Goal: Task Accomplishment & Management: Use online tool/utility

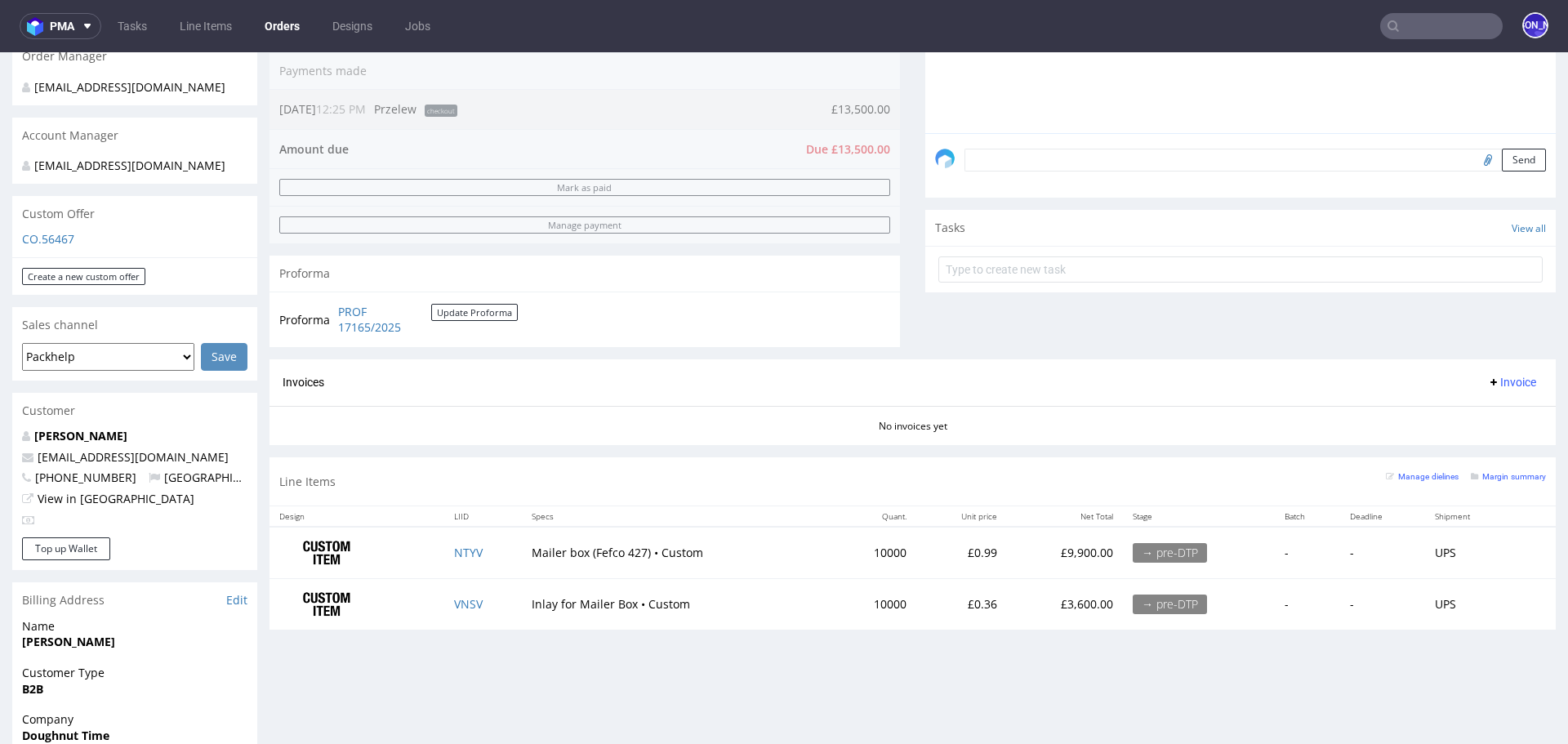
scroll to position [4, 0]
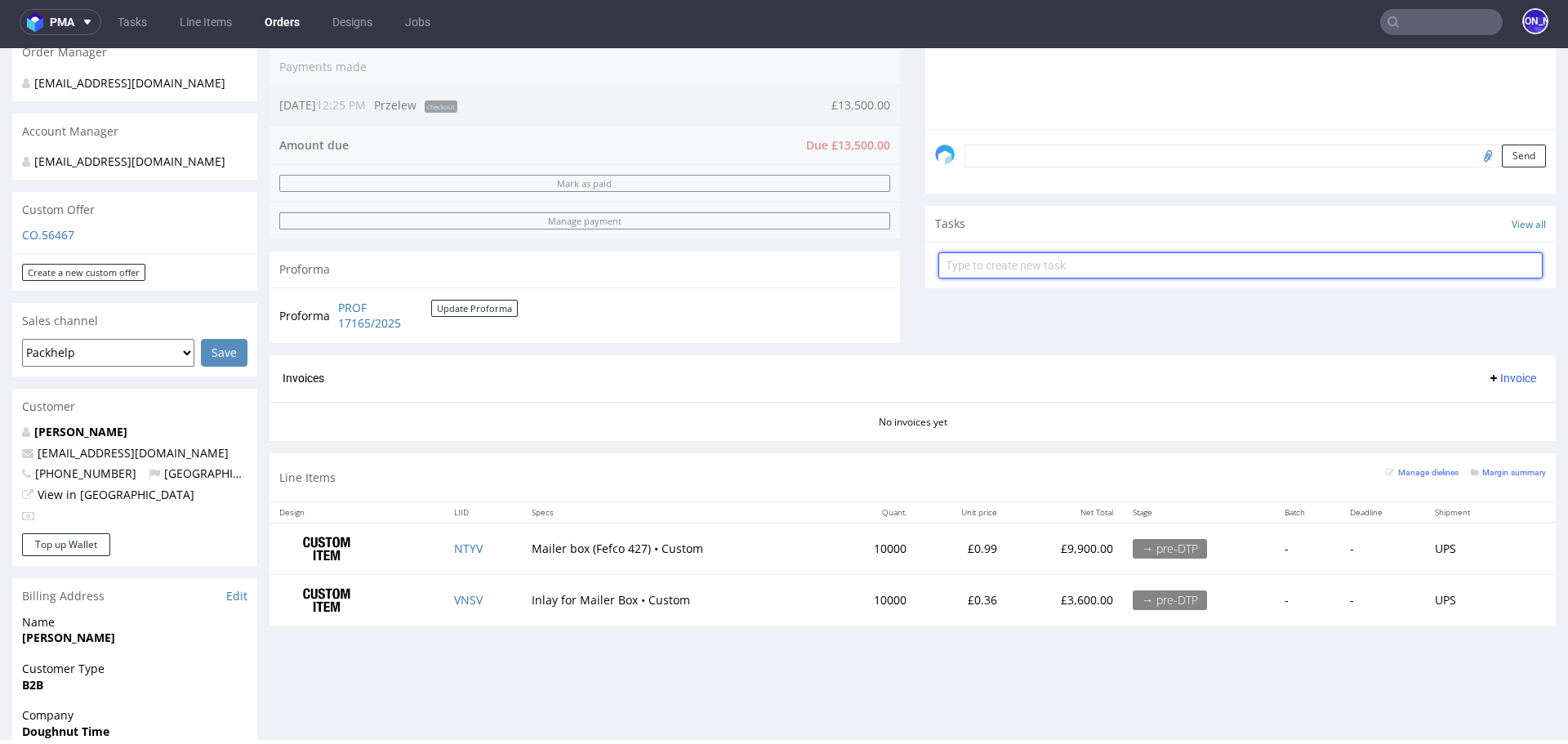
click at [1179, 264] on input "text" at bounding box center [1240, 266] width 604 height 26
type input "stripe"
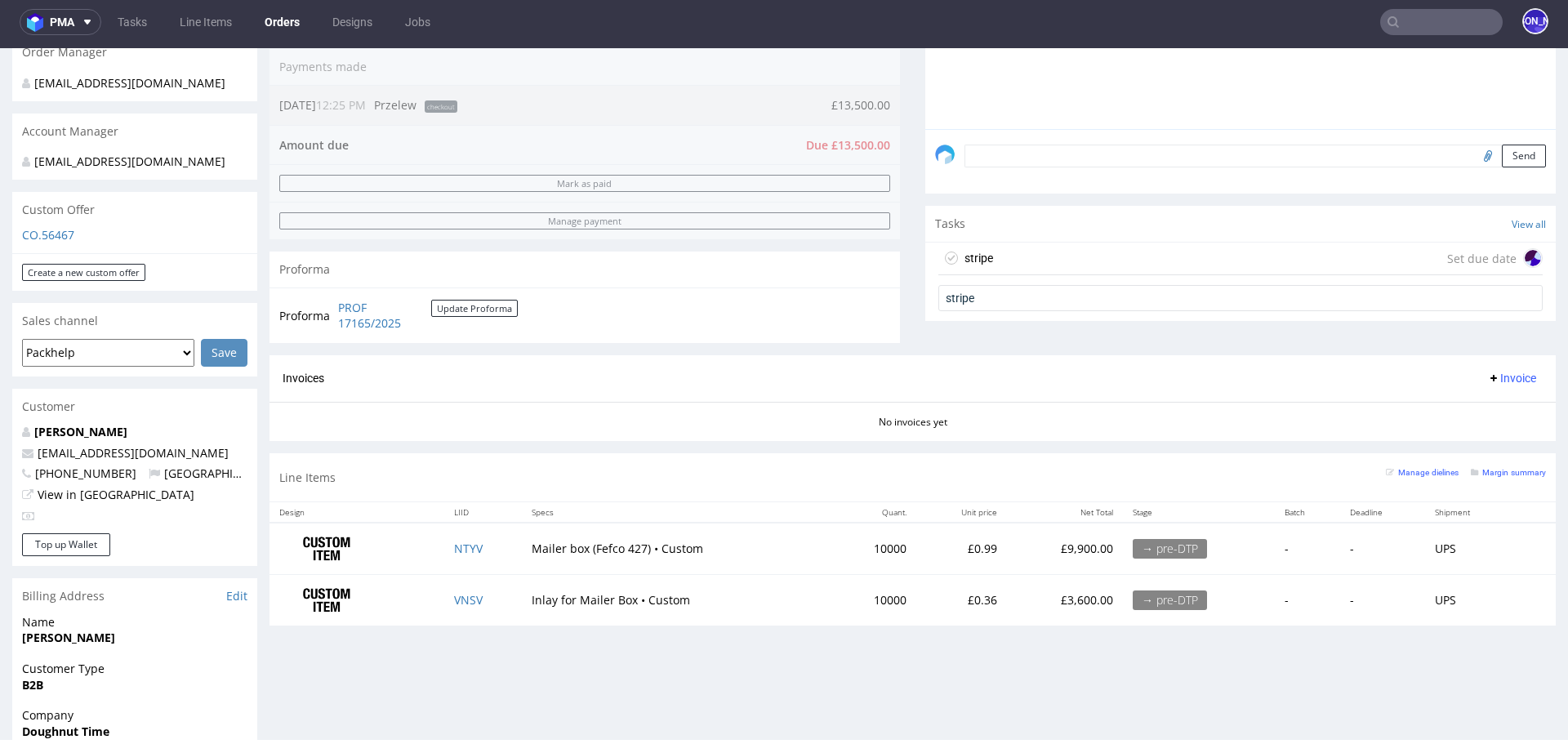
click at [972, 257] on div "stripe" at bounding box center [979, 257] width 29 height 19
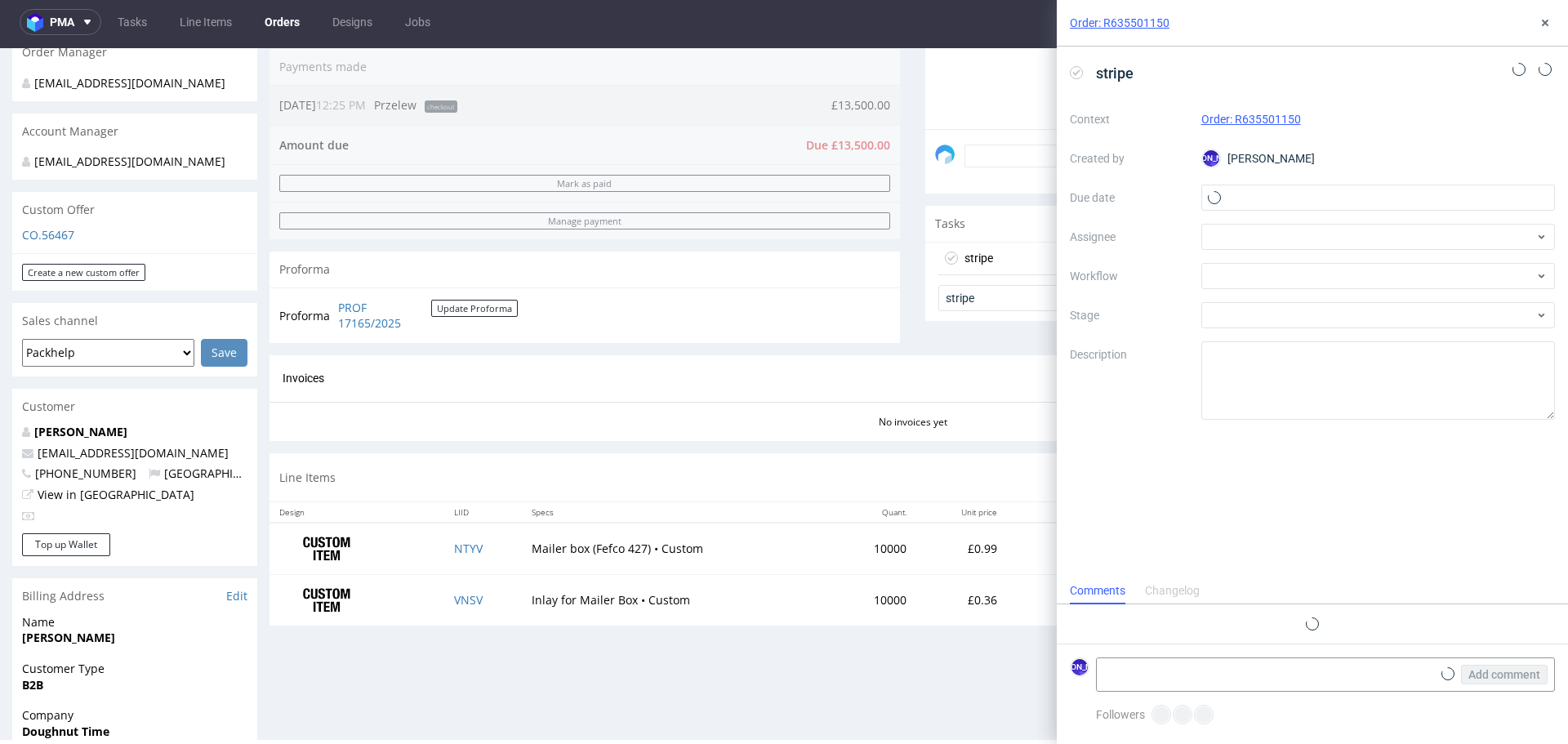
scroll to position [13, 0]
click at [1266, 199] on input "text" at bounding box center [1378, 197] width 354 height 26
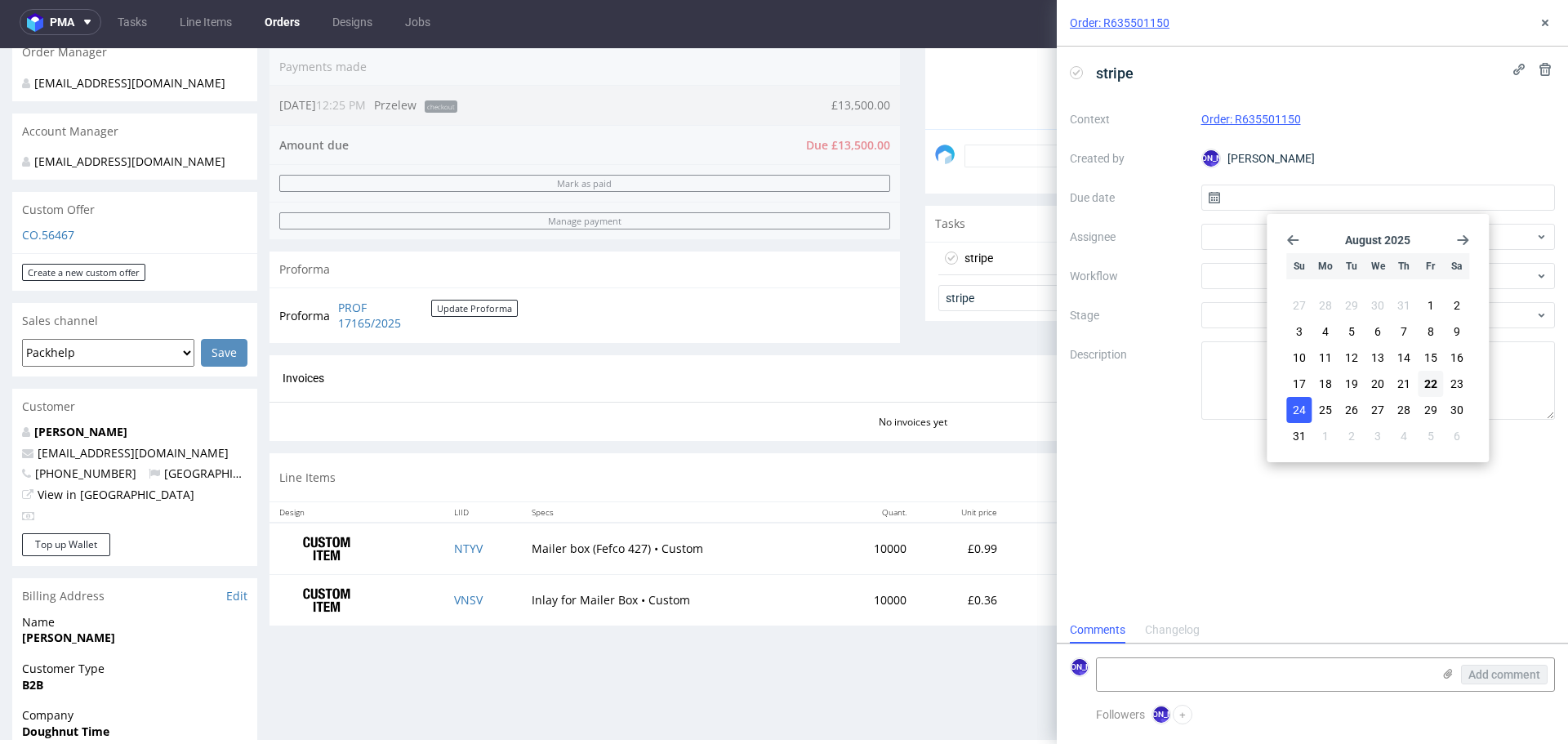
click at [1303, 404] on span "24" at bounding box center [1300, 410] width 13 height 17
type input "[DATE]"
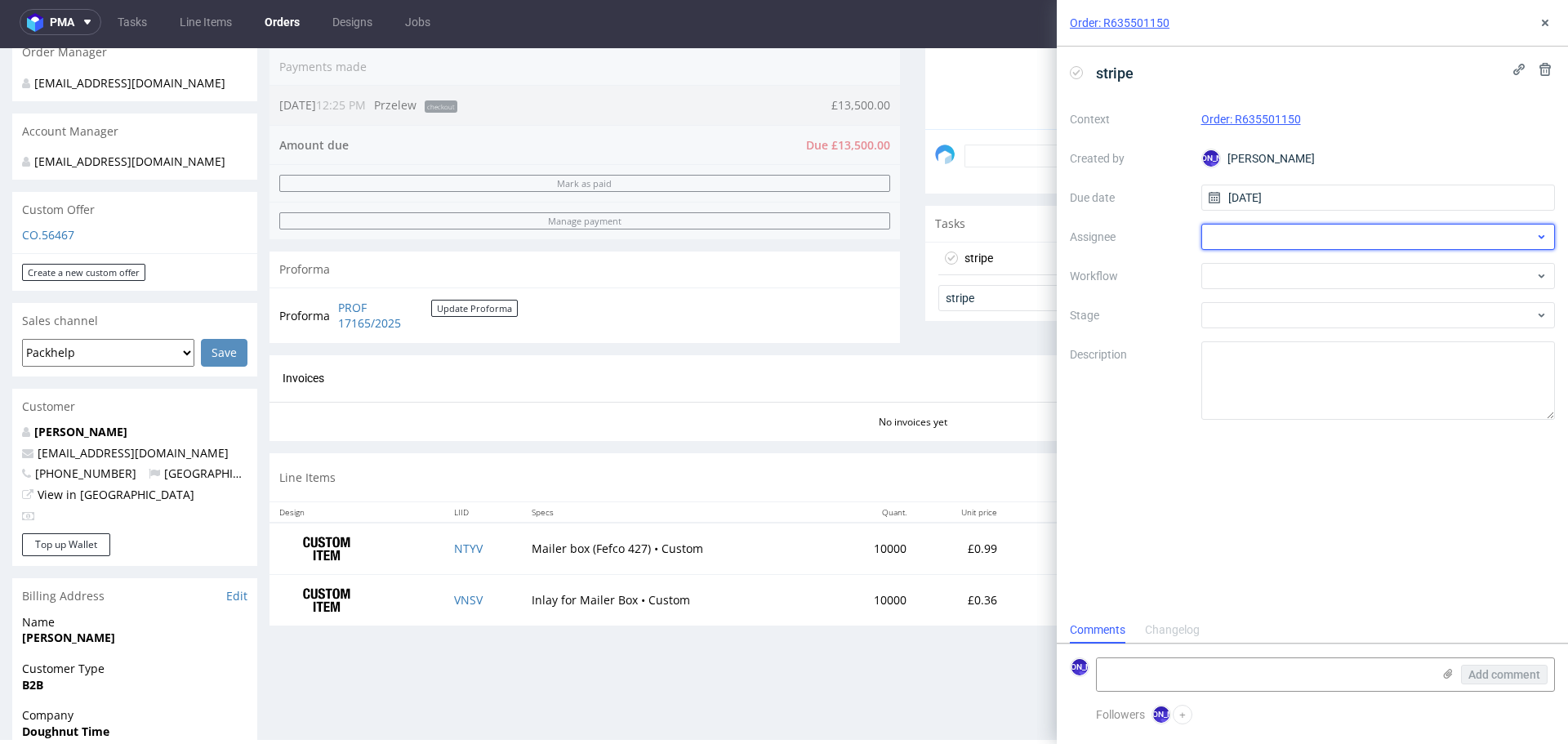
click at [1256, 247] on div at bounding box center [1378, 237] width 354 height 26
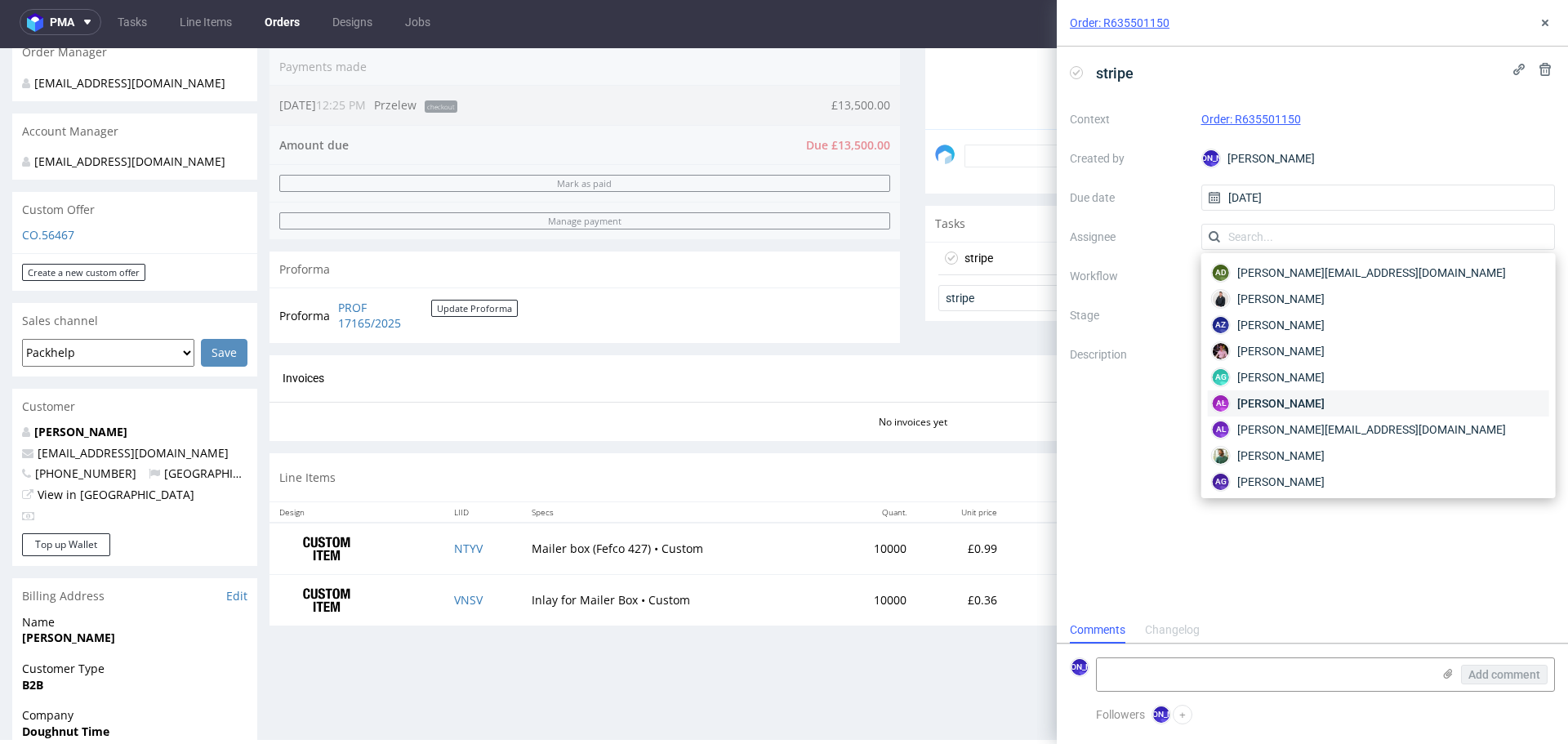
click at [1272, 402] on span "[PERSON_NAME]" at bounding box center [1280, 404] width 88 height 17
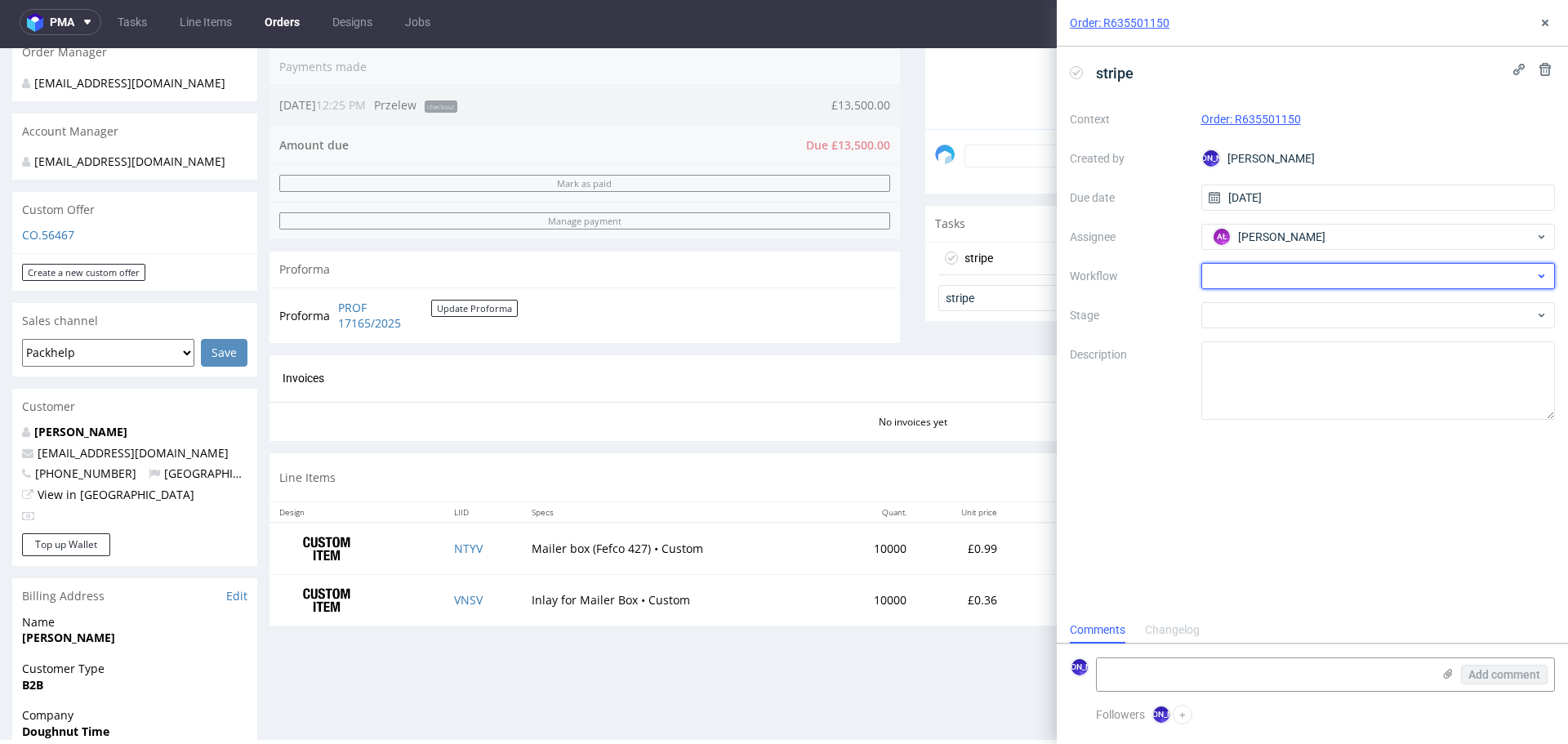
click at [1255, 281] on div at bounding box center [1378, 276] width 354 height 26
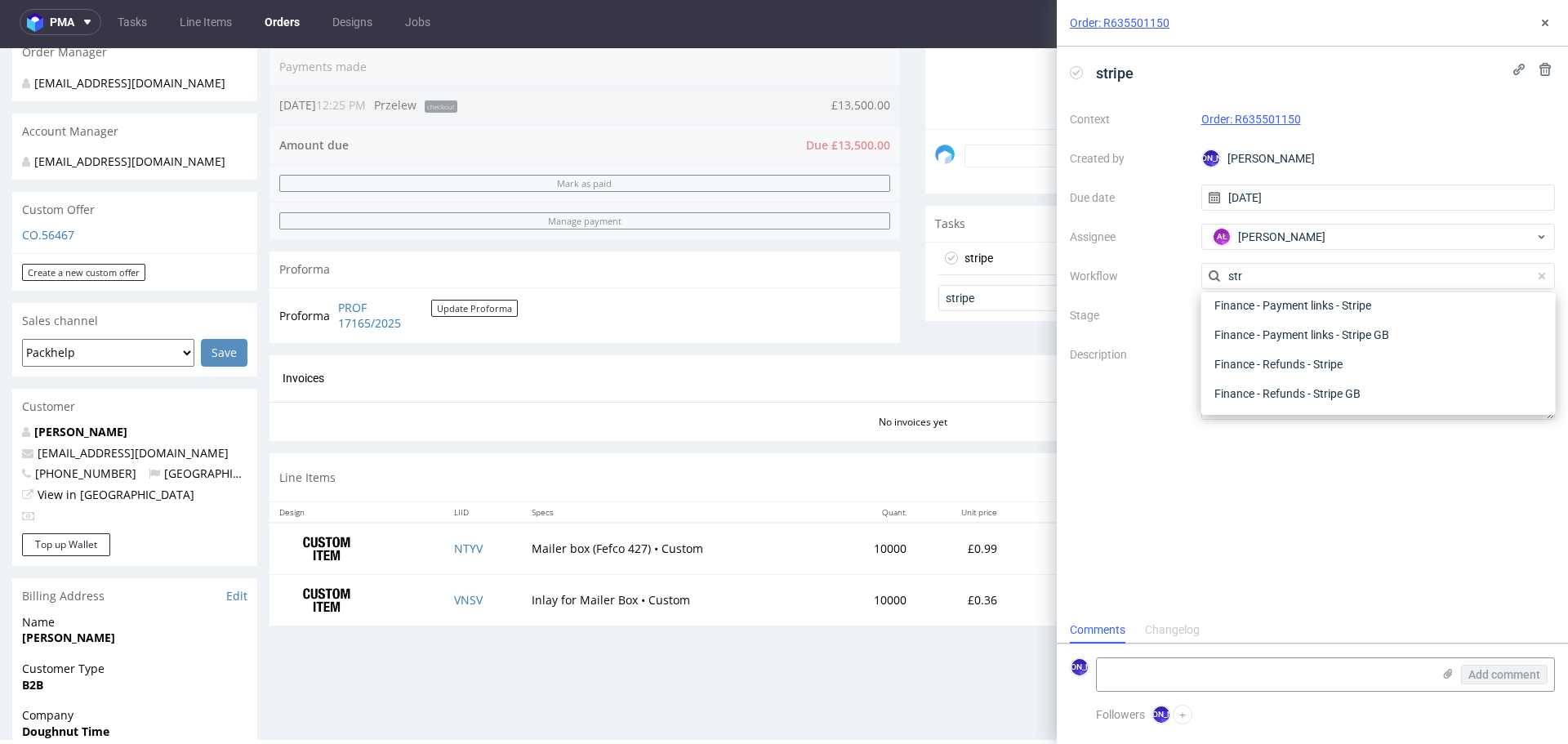
scroll to position [30, 0]
type input "strip"
click at [1370, 303] on div "Finance - Payment links - Stripe" at bounding box center [1378, 305] width 341 height 30
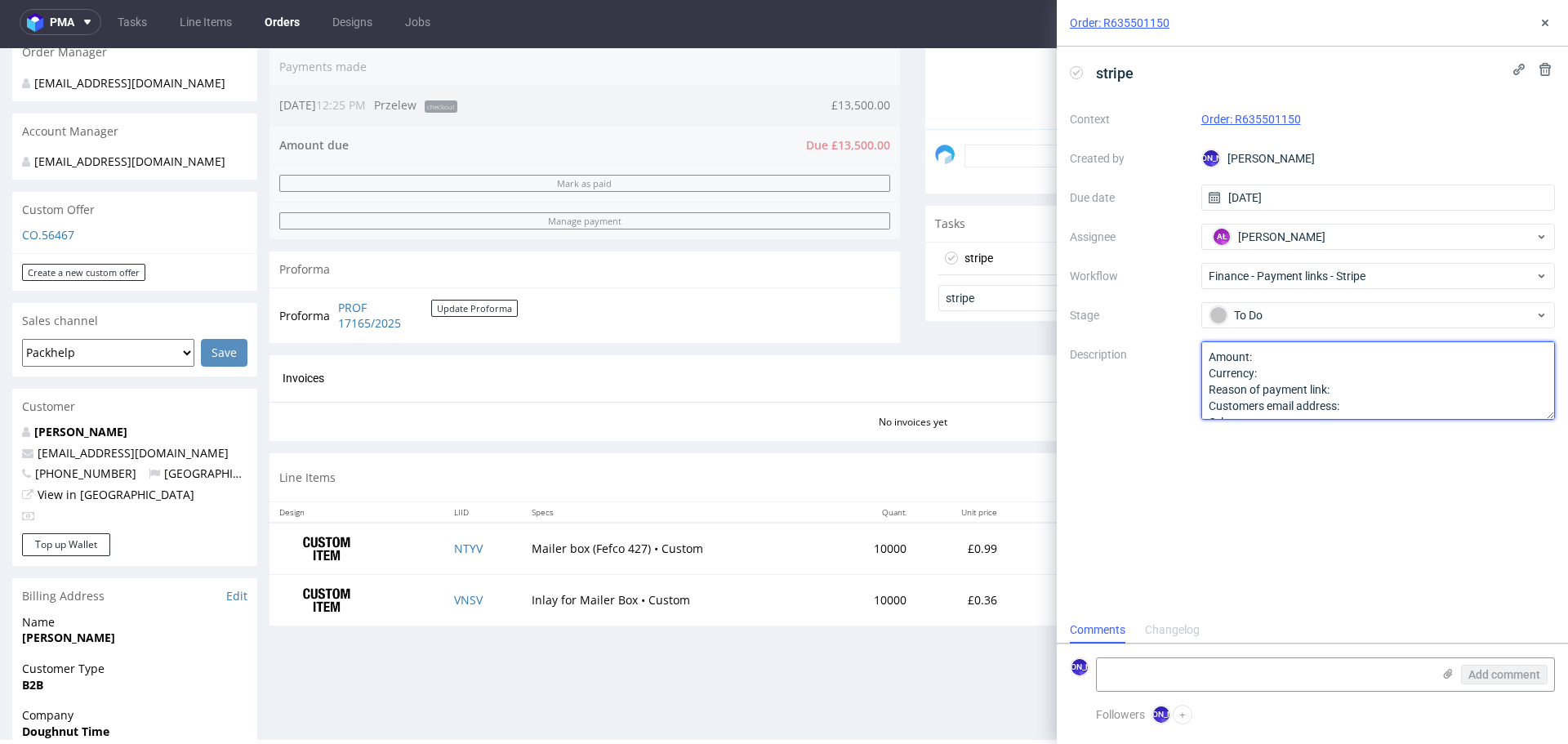
scroll to position [18, 0]
drag, startPoint x: 1207, startPoint y: 356, endPoint x: 1349, endPoint y: 448, distance: 169.2
click at [1349, 448] on div "stripe Context Order: R635501150 Created by [PERSON_NAME] Due date [DATE] Assig…" at bounding box center [1313, 331] width 511 height 570
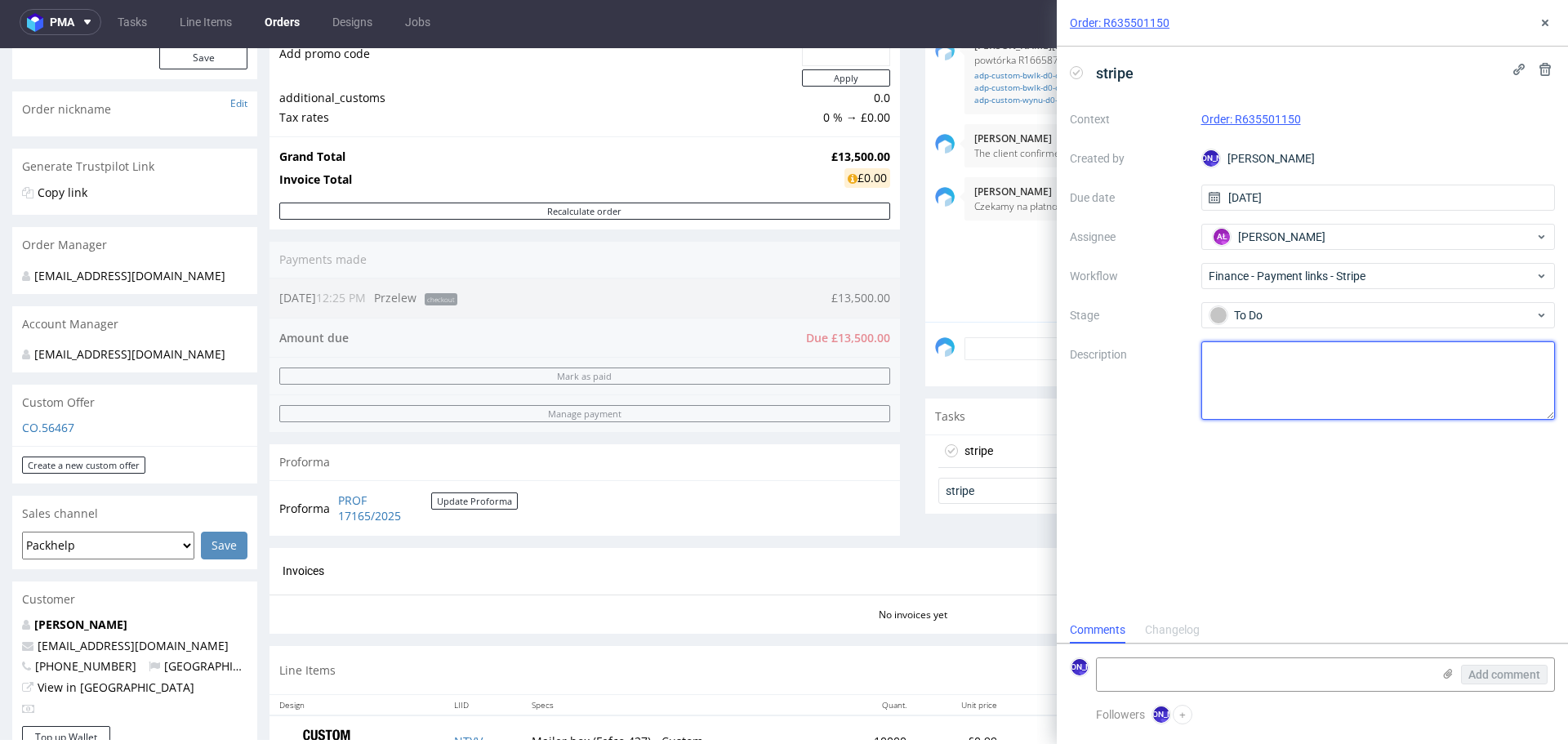
scroll to position [229, 0]
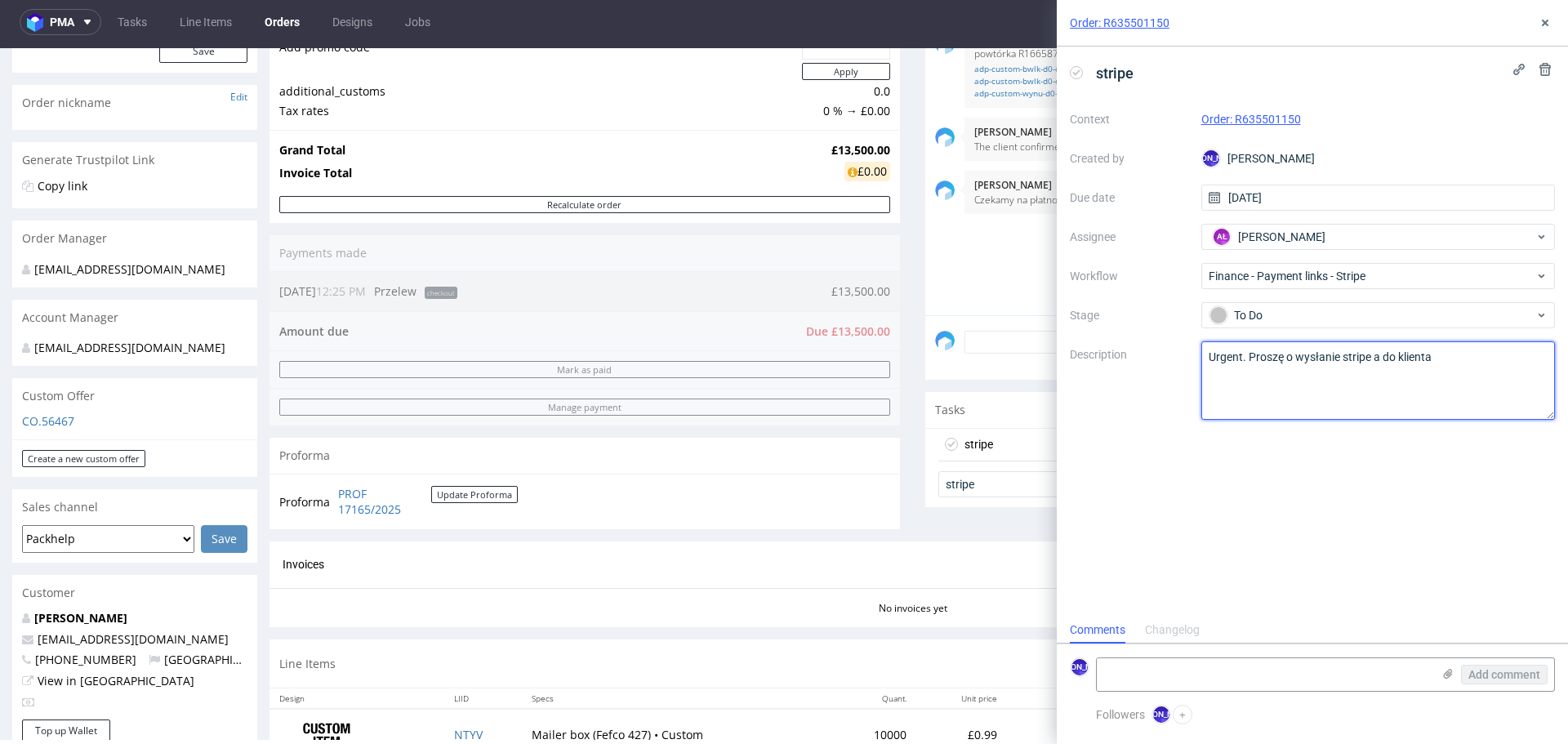
type textarea "Urgent. Proszę o wysłanie stripe a do klienta"
drag, startPoint x: 1324, startPoint y: 117, endPoint x: 1234, endPoint y: 121, distance: 90.1
click at [1234, 121] on div "Order: R635501150" at bounding box center [1378, 119] width 354 height 19
copy link "R635501150"
click at [1546, 18] on icon at bounding box center [1545, 23] width 13 height 13
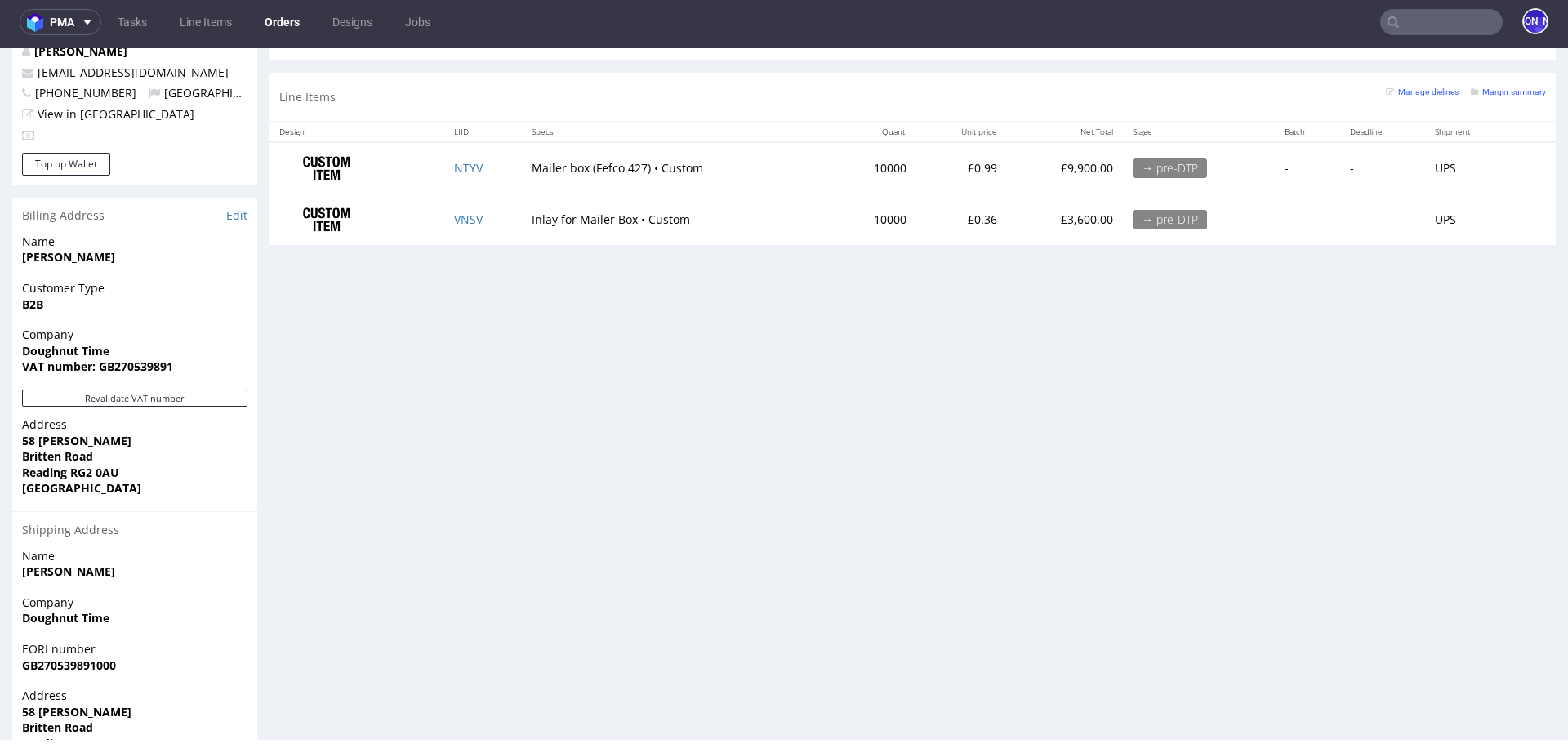
scroll to position [801, 0]
